Goal: Find specific page/section: Find specific page/section

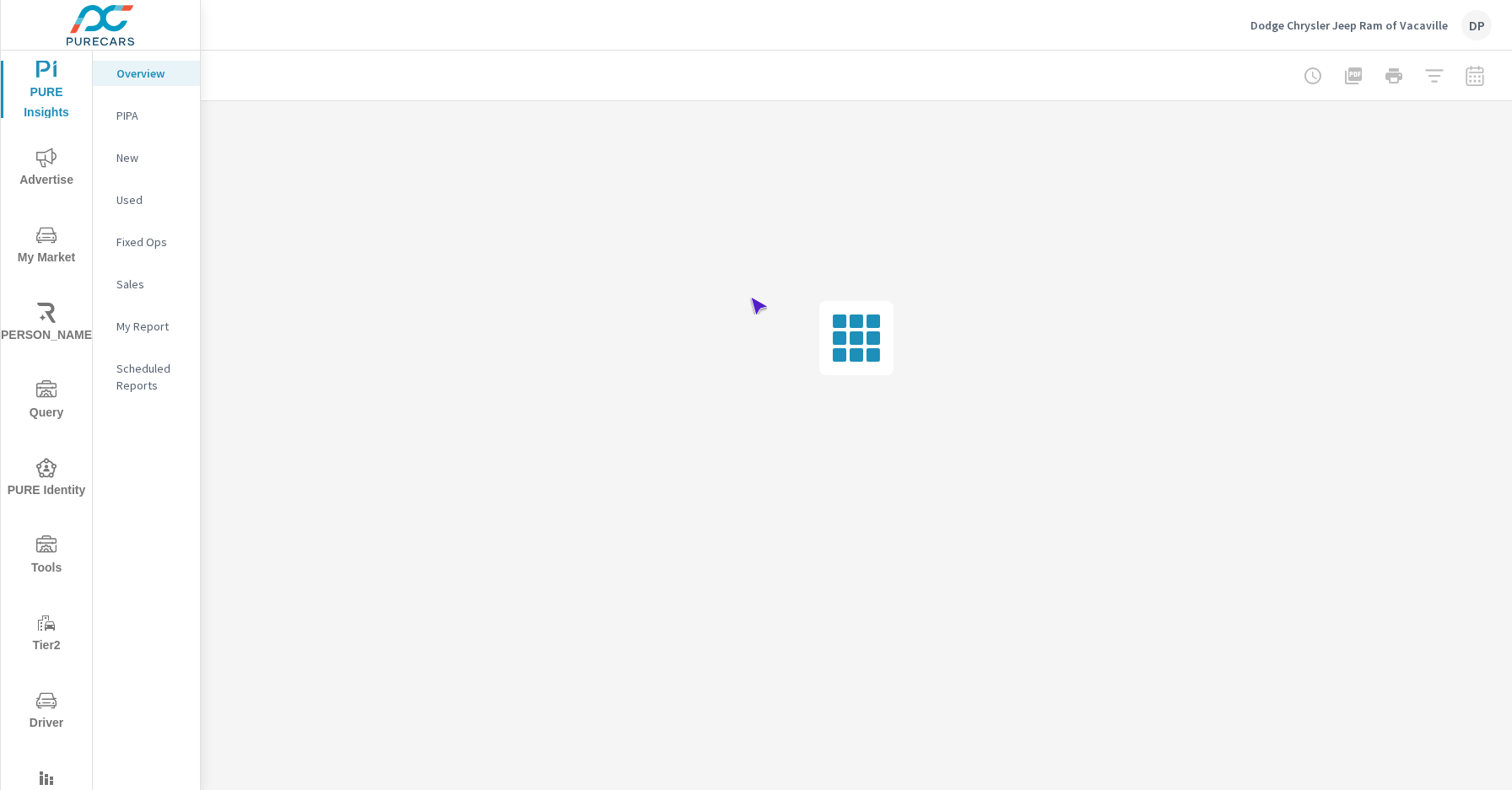
click at [43, 711] on span "Driver" at bounding box center [47, 712] width 81 height 43
